Goal: Information Seeking & Learning: Understand process/instructions

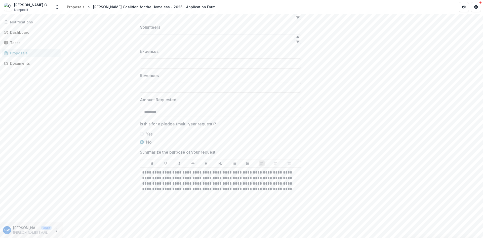
scroll to position [755, 0]
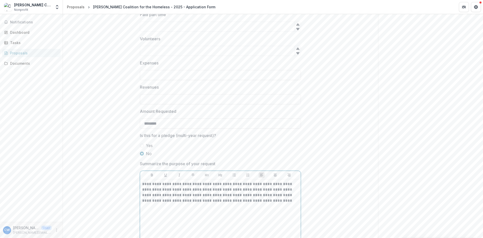
click at [239, 201] on p "**********" at bounding box center [220, 192] width 157 height 22
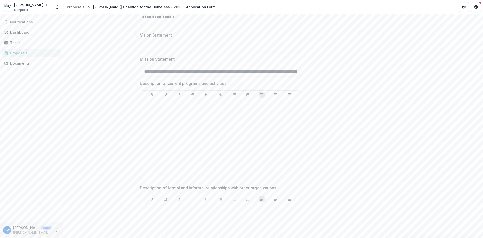
scroll to position [403, 0]
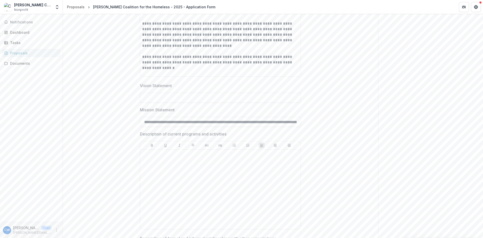
click at [176, 131] on p "Description of current programs and activities" at bounding box center [183, 134] width 87 height 6
click at [173, 133] on p "Description of current programs and activities" at bounding box center [183, 134] width 87 height 6
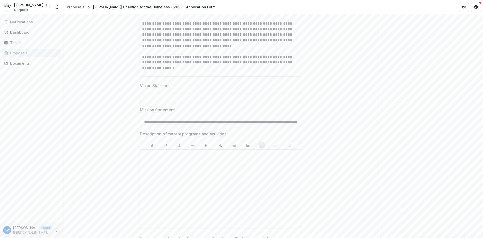
click at [173, 133] on p "Description of current programs and activities" at bounding box center [183, 134] width 87 height 6
click at [172, 133] on p "Description of current programs and activities" at bounding box center [183, 134] width 87 height 6
click at [170, 134] on p "Description of current programs and activities" at bounding box center [183, 134] width 87 height 6
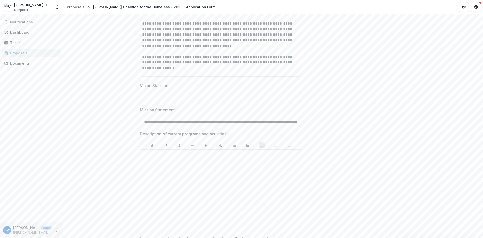
click at [170, 134] on p "Description of current programs and activities" at bounding box center [183, 134] width 87 height 6
drag, startPoint x: 138, startPoint y: 133, endPoint x: 232, endPoint y: 135, distance: 93.4
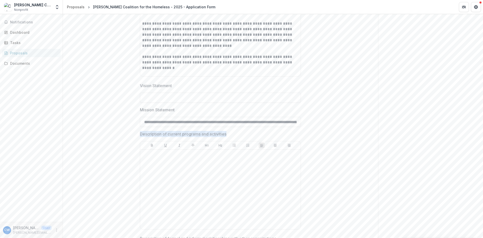
copy p "Description of current programs and activities"
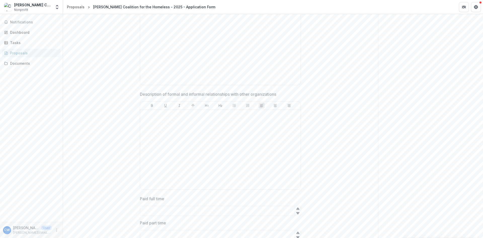
scroll to position [554, 0]
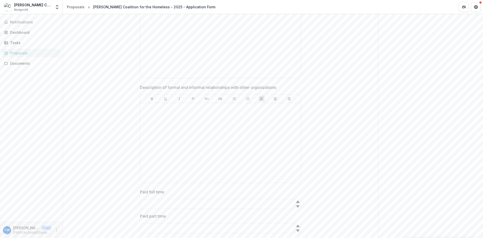
click at [172, 87] on p "Description of formal and informal relationships with other organizations" at bounding box center [208, 87] width 136 height 6
click at [239, 86] on span "Description of formal and informal relationships with other organizations" at bounding box center [219, 87] width 158 height 6
drag, startPoint x: 278, startPoint y: 87, endPoint x: 140, endPoint y: 88, distance: 137.7
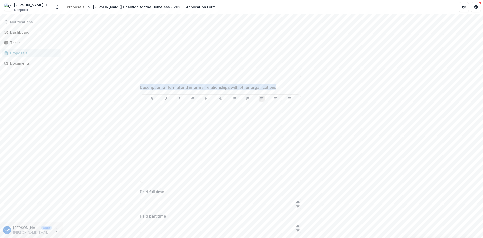
click at [140, 88] on p "Description of formal and informal relationships with other organizations" at bounding box center [208, 87] width 136 height 6
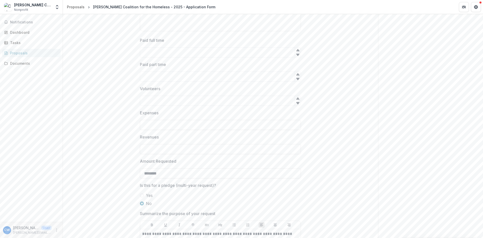
scroll to position [755, 0]
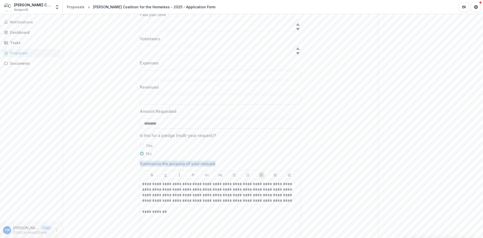
drag, startPoint x: 219, startPoint y: 163, endPoint x: 140, endPoint y: 166, distance: 78.8
click at [140, 166] on span "Summarize the purpose of your request" at bounding box center [219, 164] width 158 height 6
click at [209, 219] on div "**********" at bounding box center [220, 218] width 157 height 75
drag, startPoint x: 169, startPoint y: 211, endPoint x: 139, endPoint y: 214, distance: 30.4
click at [139, 214] on div "**********" at bounding box center [220, 152] width 169 height 1642
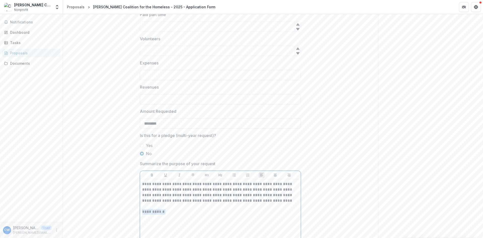
drag, startPoint x: 174, startPoint y: 211, endPoint x: 142, endPoint y: 211, distance: 32.5
click at [142, 211] on p "**********" at bounding box center [220, 212] width 157 height 6
